Goal: Transaction & Acquisition: Purchase product/service

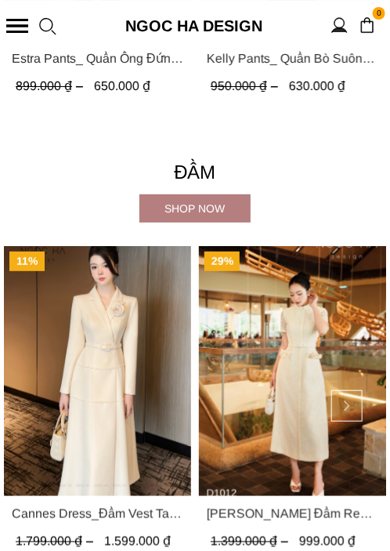
click at [16, 21] on div at bounding box center [17, 26] width 22 height 14
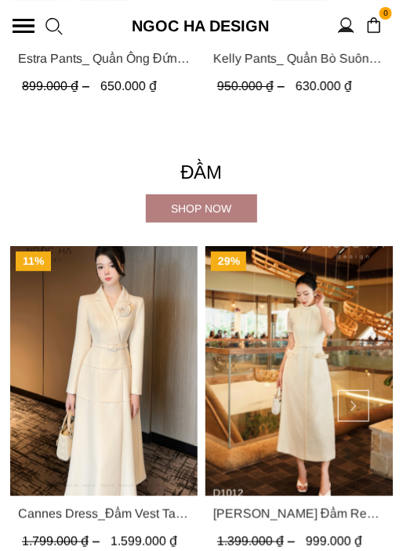
scroll to position [1935, 0]
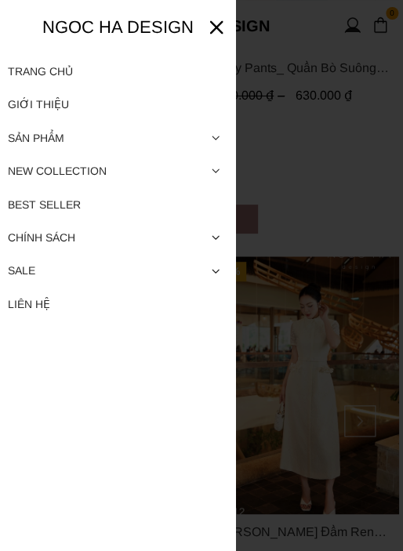
click at [313, 103] on div at bounding box center [201, 275] width 403 height 551
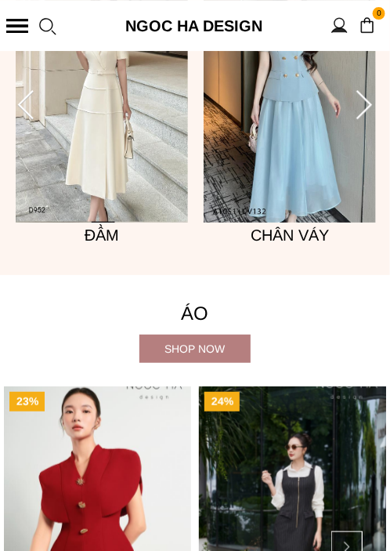
scroll to position [627, 0]
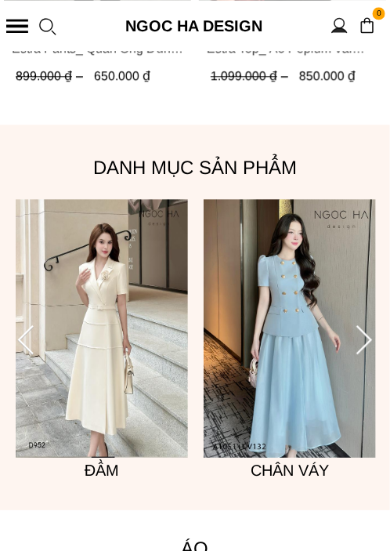
click at [110, 313] on img at bounding box center [102, 328] width 172 height 259
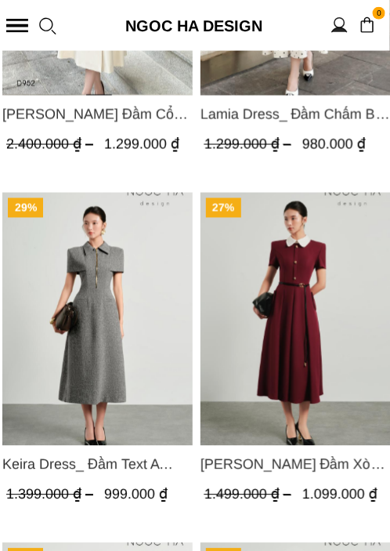
scroll to position [1411, 0]
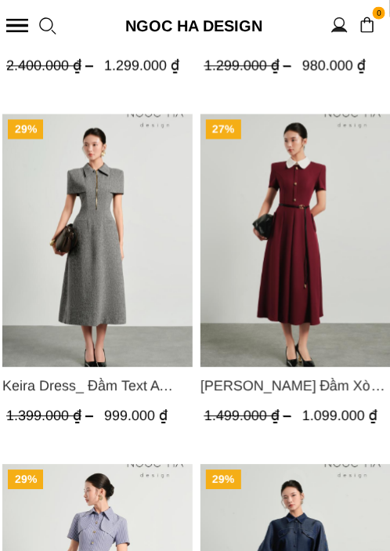
click at [274, 281] on img "Product image - Claire Dress_ Đầm Xòe Màu Đỏ Mix Cổ Trằng D1013" at bounding box center [296, 240] width 190 height 253
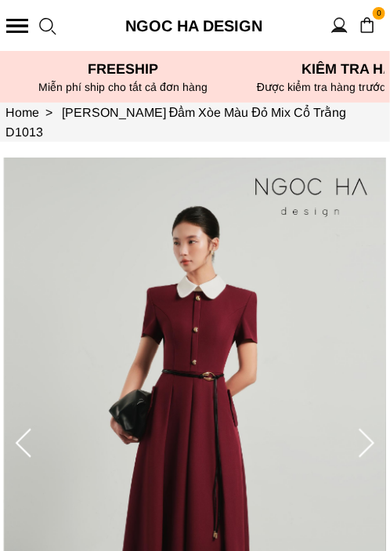
scroll to position [157, 0]
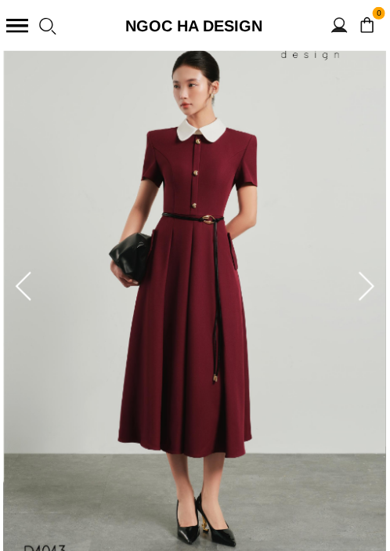
click at [367, 195] on img at bounding box center [195, 287] width 382 height 573
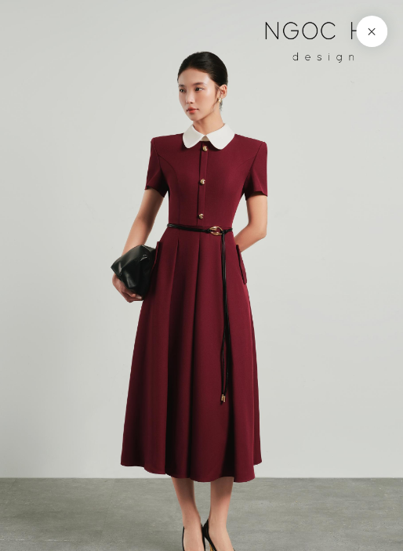
click at [374, 28] on button at bounding box center [371, 31] width 31 height 31
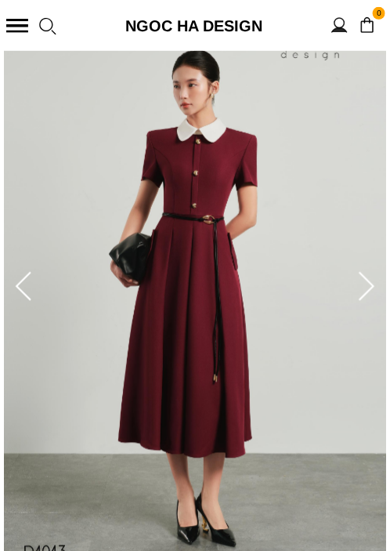
click at [368, 287] on icon at bounding box center [366, 287] width 31 height 31
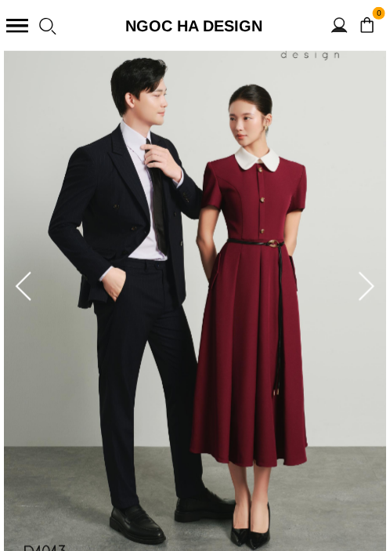
click at [368, 287] on icon at bounding box center [366, 287] width 31 height 31
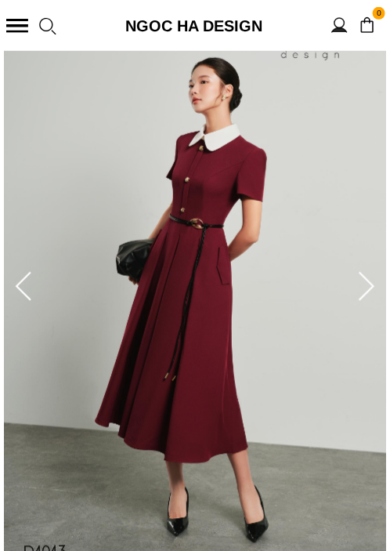
click at [368, 285] on icon at bounding box center [366, 287] width 31 height 31
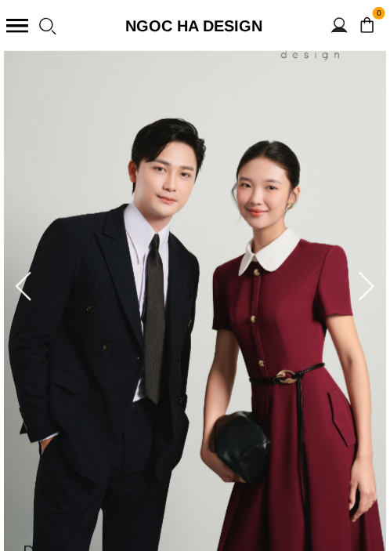
click at [28, 286] on icon at bounding box center [23, 287] width 31 height 31
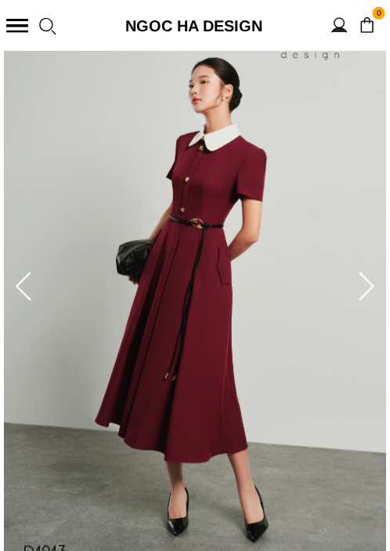
click at [375, 284] on icon at bounding box center [366, 287] width 31 height 31
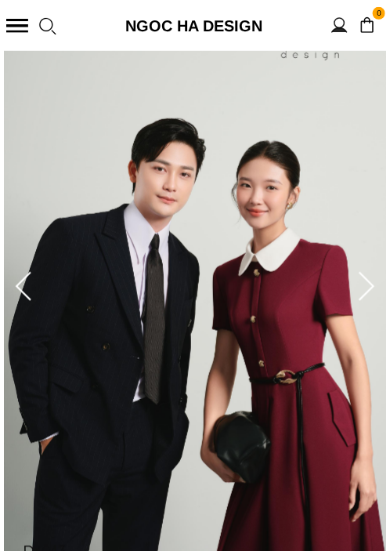
click at [365, 278] on icon at bounding box center [366, 287] width 31 height 31
